Goal: Check status: Check status

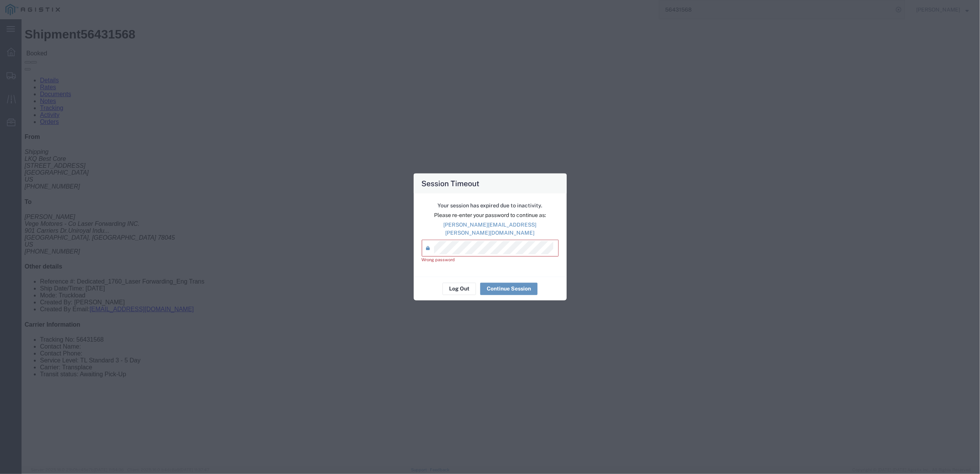
click at [359, 247] on div "Session Timeout Your session has expired due to inactivity. Please re-enter you…" at bounding box center [490, 237] width 980 height 474
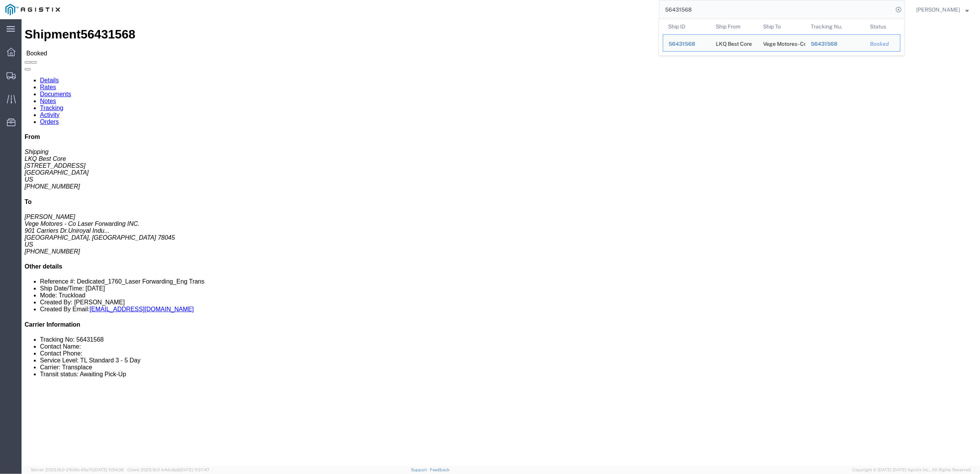
click at [841, 6] on input "56431568" at bounding box center [776, 9] width 234 height 18
paste input "73"
type input "56431573"
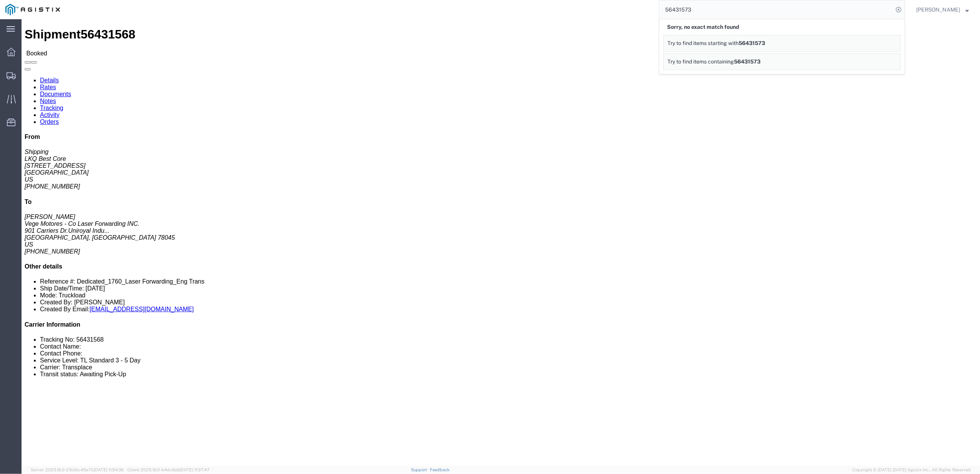
drag, startPoint x: 714, startPoint y: 5, endPoint x: 630, endPoint y: 5, distance: 84.6
click at [630, 5] on div "56431573 Sorry, no exact match found Try to find items starting with 56431573 T…" at bounding box center [485, 9] width 840 height 19
click at [8, 68] on div at bounding box center [11, 75] width 22 height 15
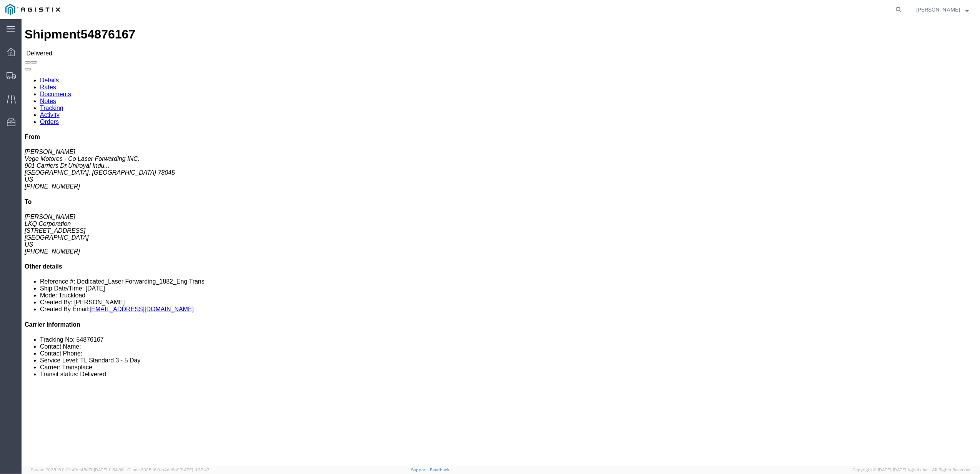
click at [852, 5] on agx-global-search at bounding box center [782, 9] width 246 height 19
click at [878, 5] on agx-global-search at bounding box center [782, 9] width 246 height 19
click at [895, 11] on agx-global-search at bounding box center [782, 9] width 246 height 19
click at [901, 10] on icon at bounding box center [898, 9] width 11 height 11
paste input "56431573"
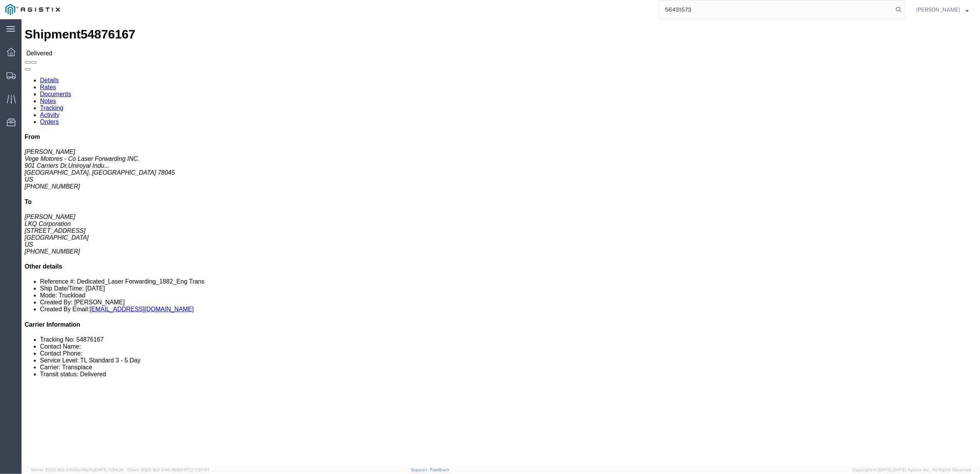
type input "56431573"
click link "Rates"
